Goal: Navigation & Orientation: Understand site structure

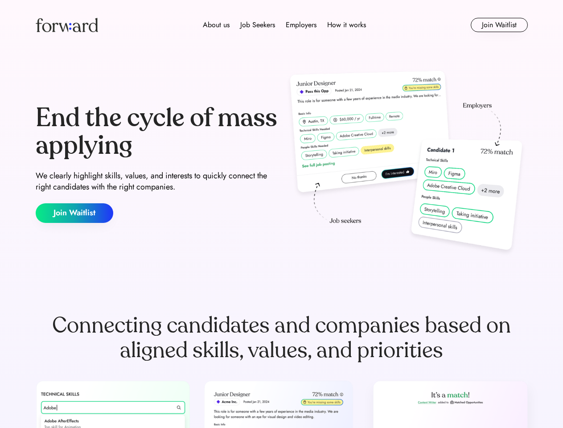
click at [281, 214] on div "End the cycle of mass applying We clearly highlight skills, values, and interes…" at bounding box center [282, 164] width 492 height 192
click at [282, 25] on div "About us Job Seekers Employers How it works" at bounding box center [284, 25] width 351 height 11
click at [67, 25] on img at bounding box center [67, 25] width 62 height 14
click at [284, 25] on div "About us Job Seekers Employers How it works" at bounding box center [284, 25] width 351 height 11
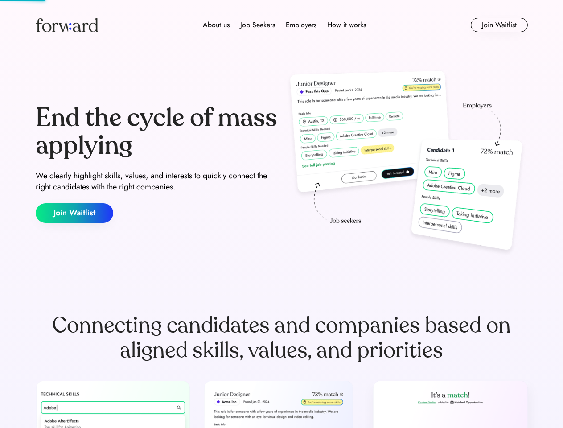
click at [216, 25] on div "About us" at bounding box center [216, 25] width 27 height 11
click at [258, 25] on div "Job Seekers" at bounding box center [257, 25] width 35 height 11
click at [301, 25] on div "Employers" at bounding box center [301, 25] width 31 height 11
click at [346, 25] on div "How it works" at bounding box center [346, 25] width 39 height 11
click at [499, 25] on button "Join Waitlist" at bounding box center [499, 25] width 57 height 14
